Goal: Transaction & Acquisition: Purchase product/service

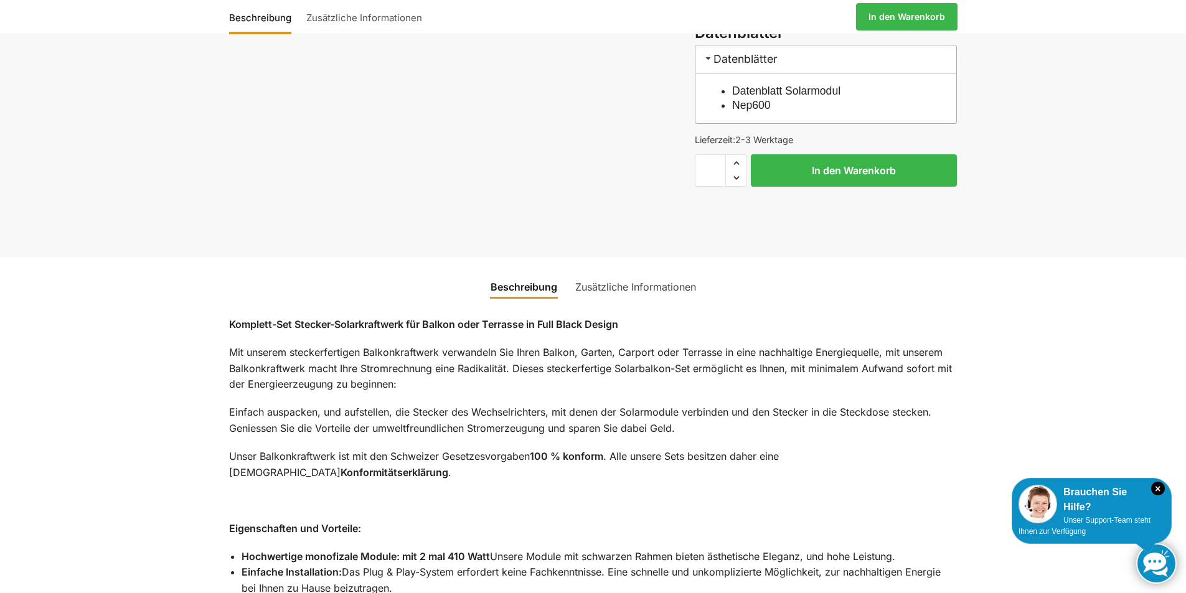
scroll to position [436, 0]
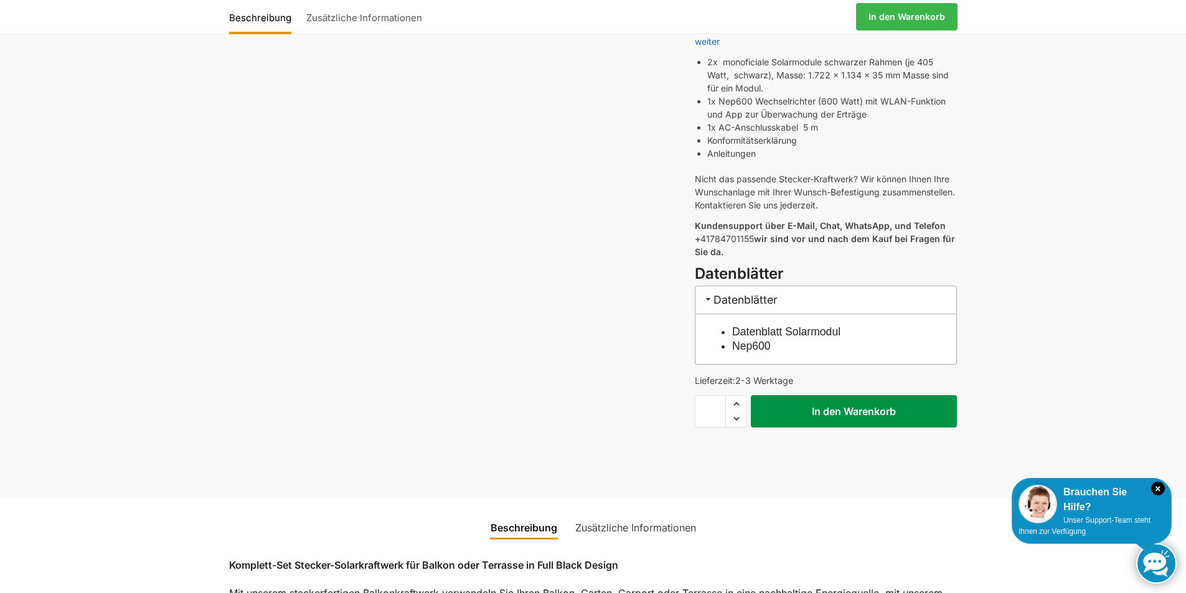
click at [838, 395] on button "In den Warenkorb" at bounding box center [854, 411] width 206 height 32
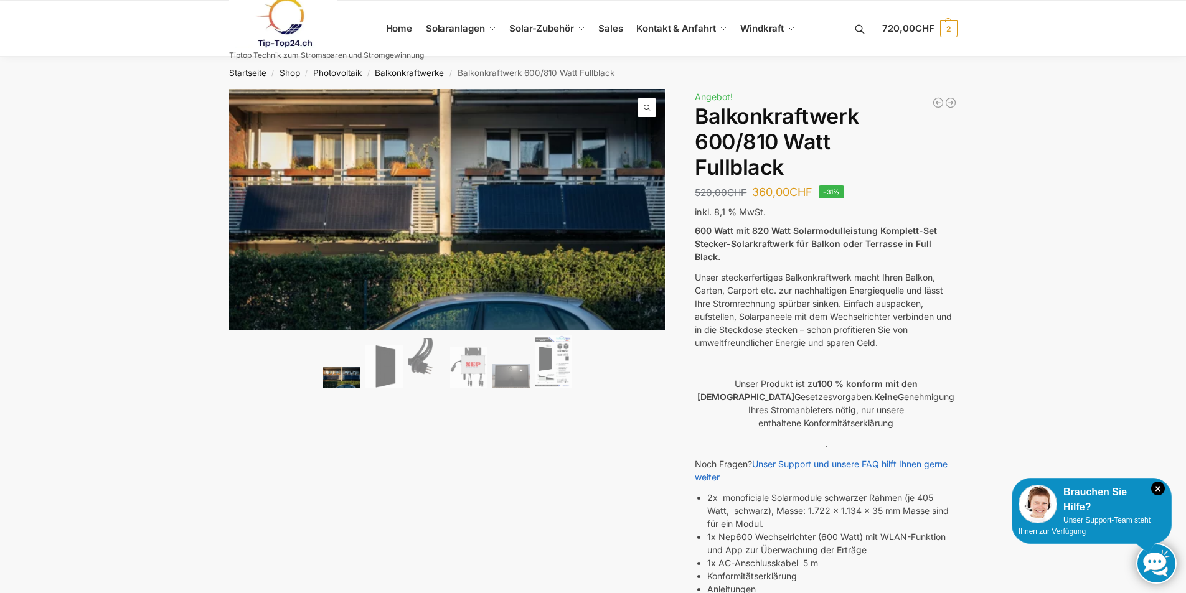
click at [405, 29] on link at bounding box center [326, 23] width 195 height 50
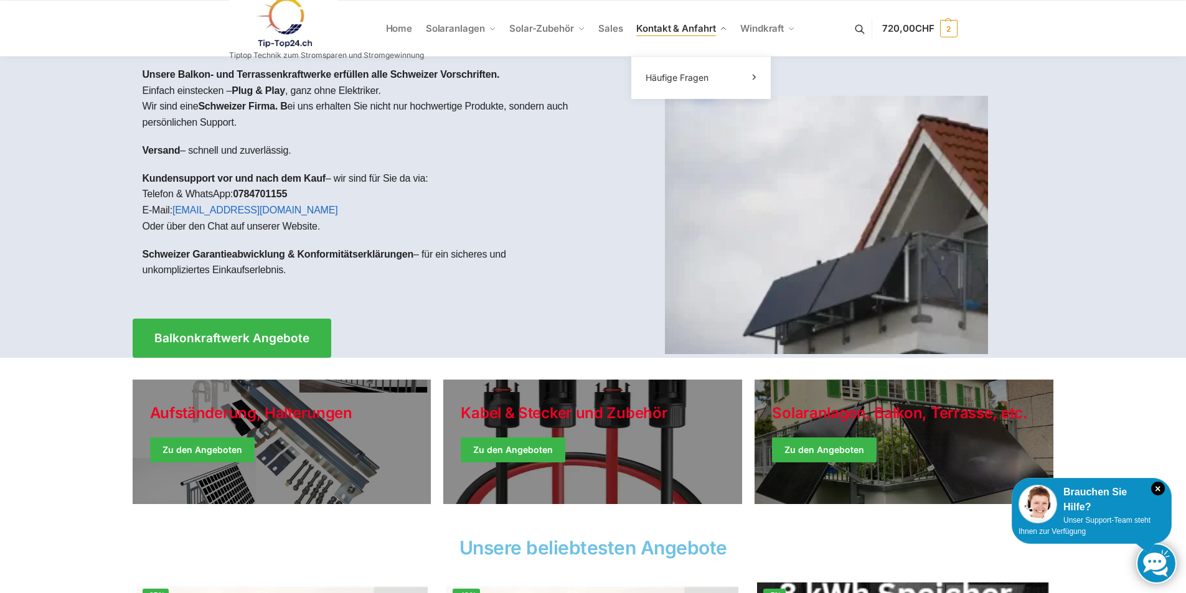
click at [716, 29] on link "Kontakt & Anfahrt" at bounding box center [681, 29] width 101 height 56
